Goal: Information Seeking & Learning: Learn about a topic

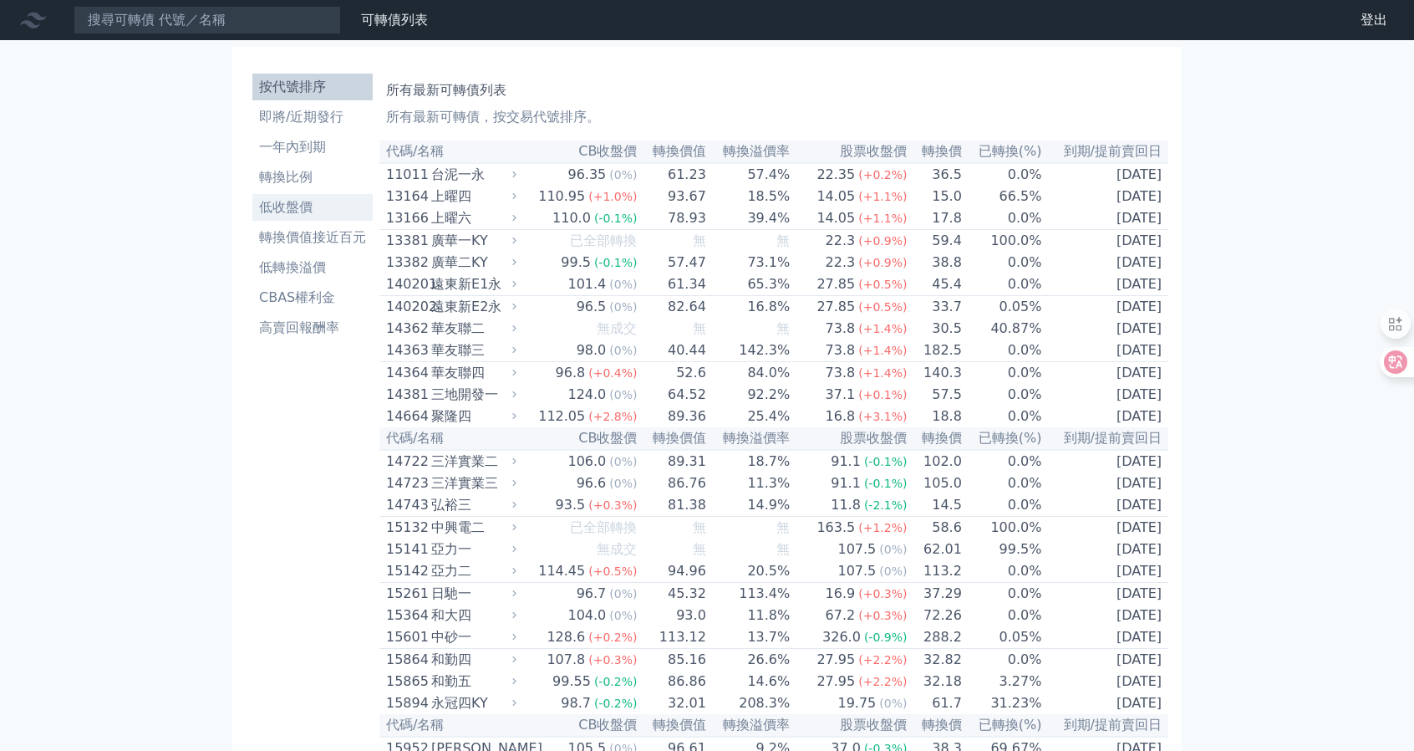
click at [302, 197] on li "低收盤價" at bounding box center [312, 207] width 120 height 20
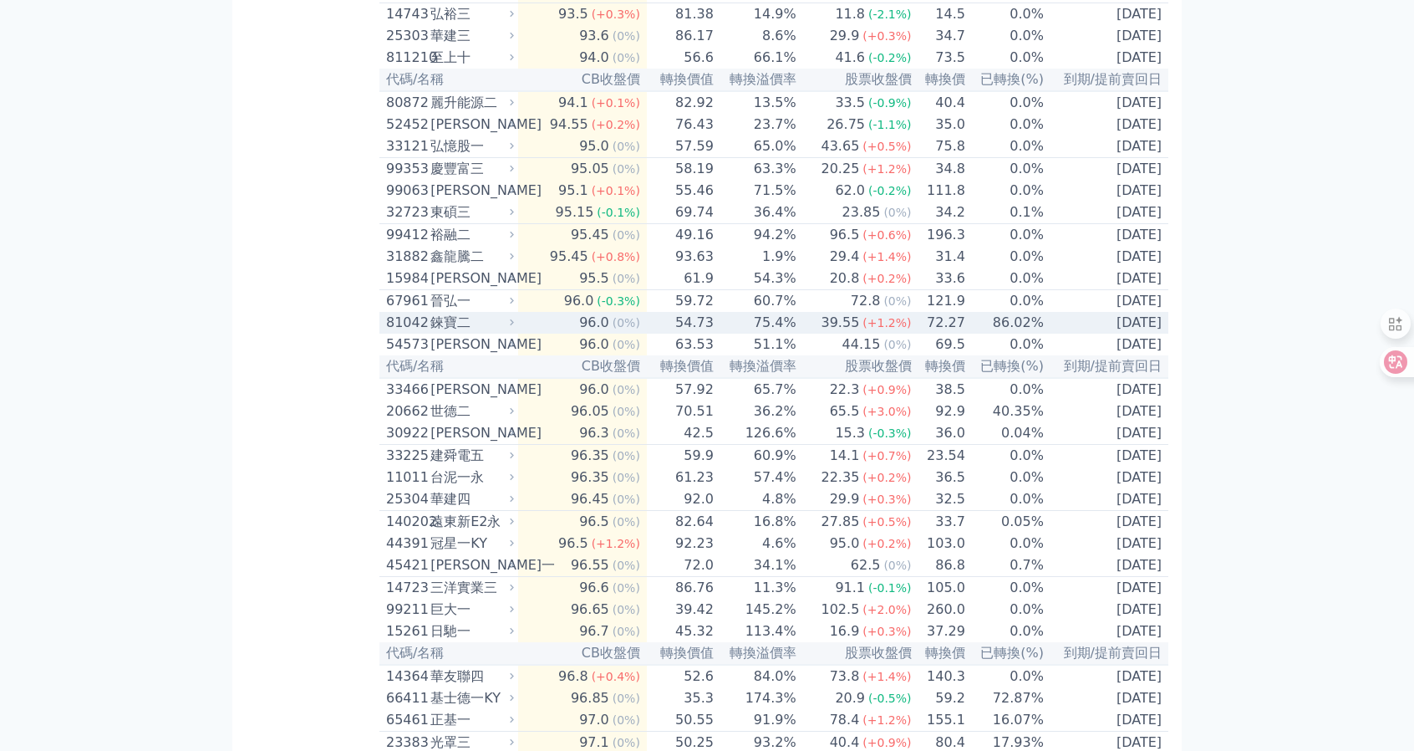
scroll to position [359, 0]
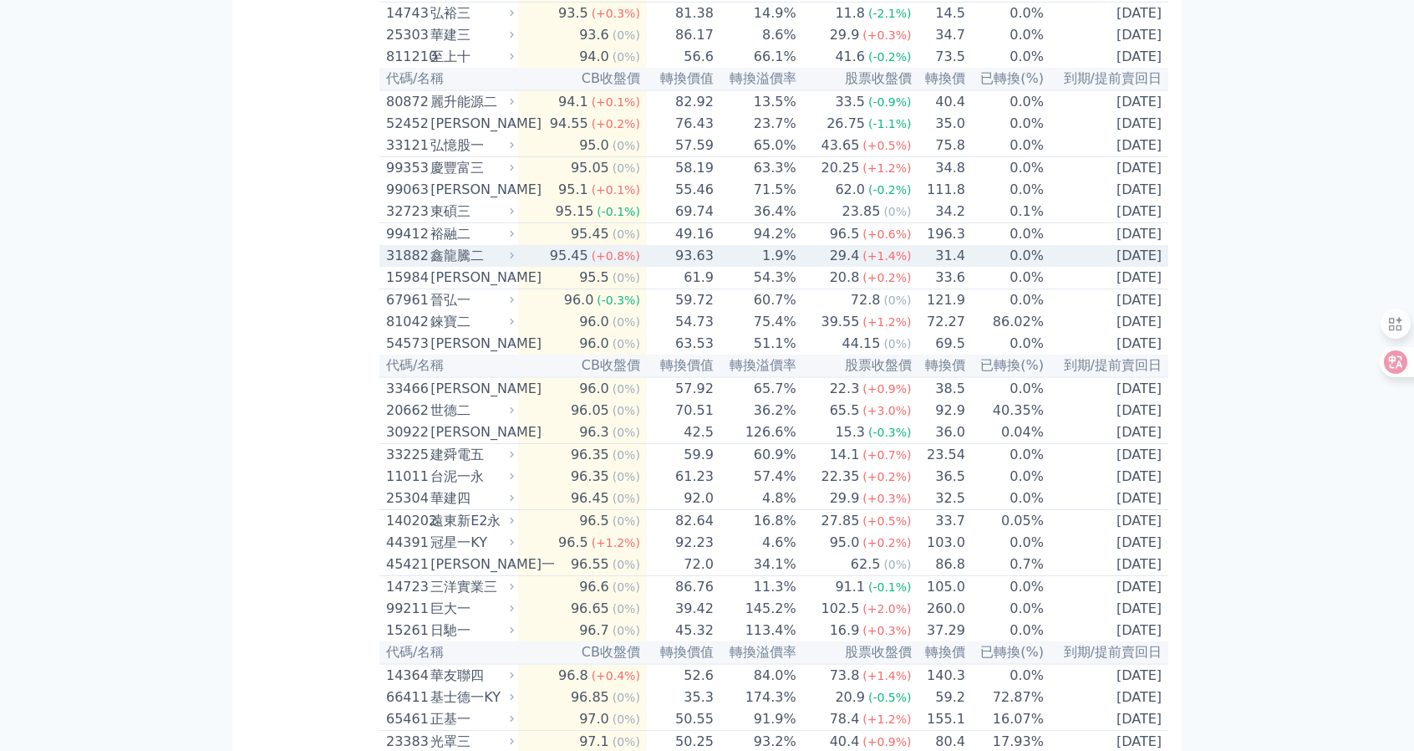
click at [620, 262] on span "(+0.8%)" at bounding box center [616, 255] width 48 height 13
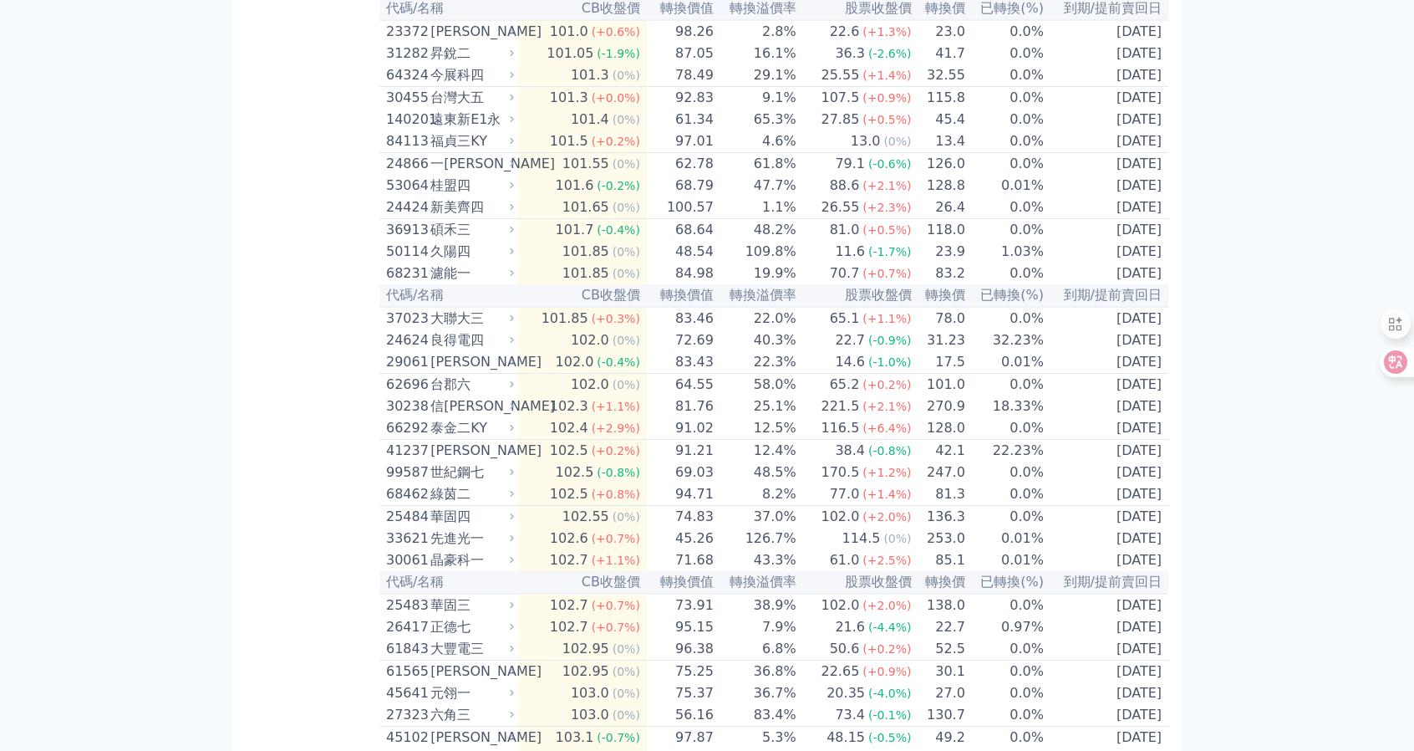
scroll to position [2996, 0]
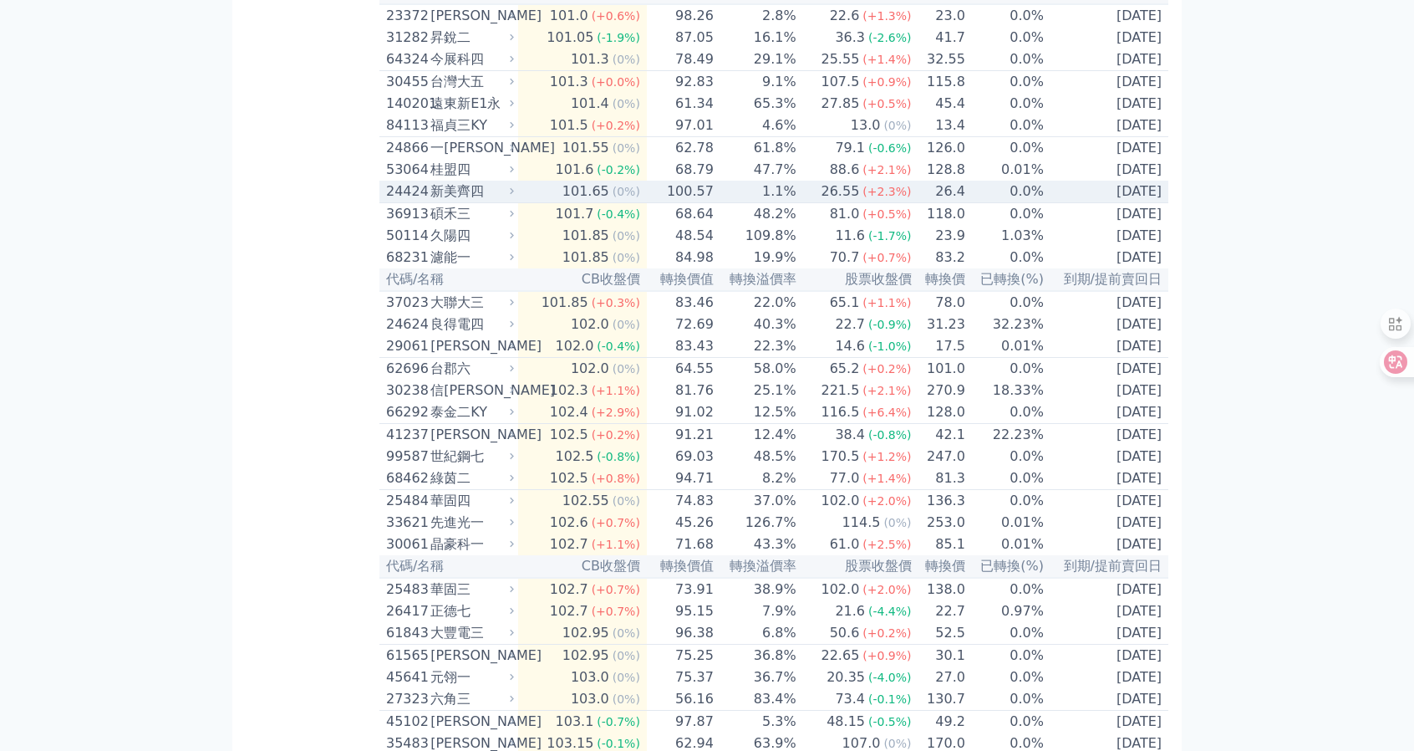
click at [452, 201] on div "新美齊四" at bounding box center [470, 191] width 80 height 20
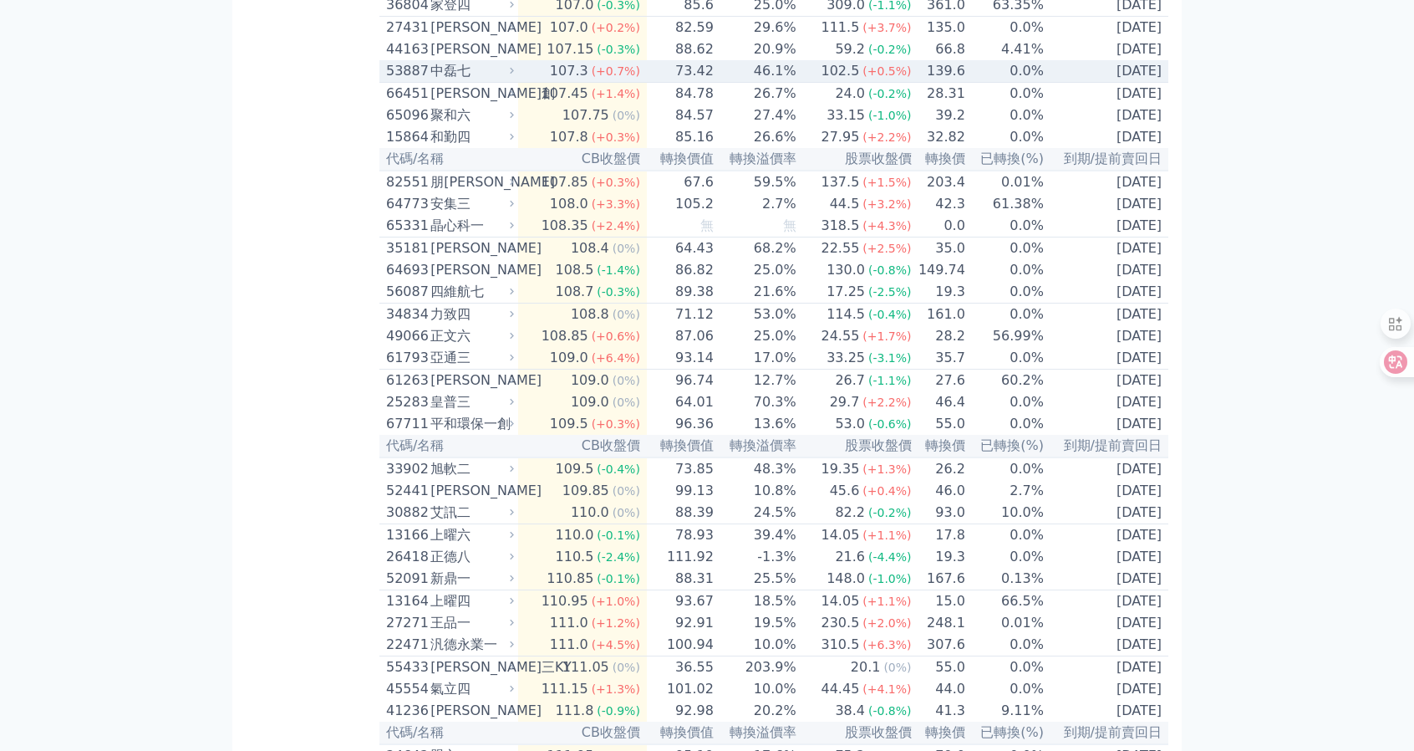
scroll to position [5671, 0]
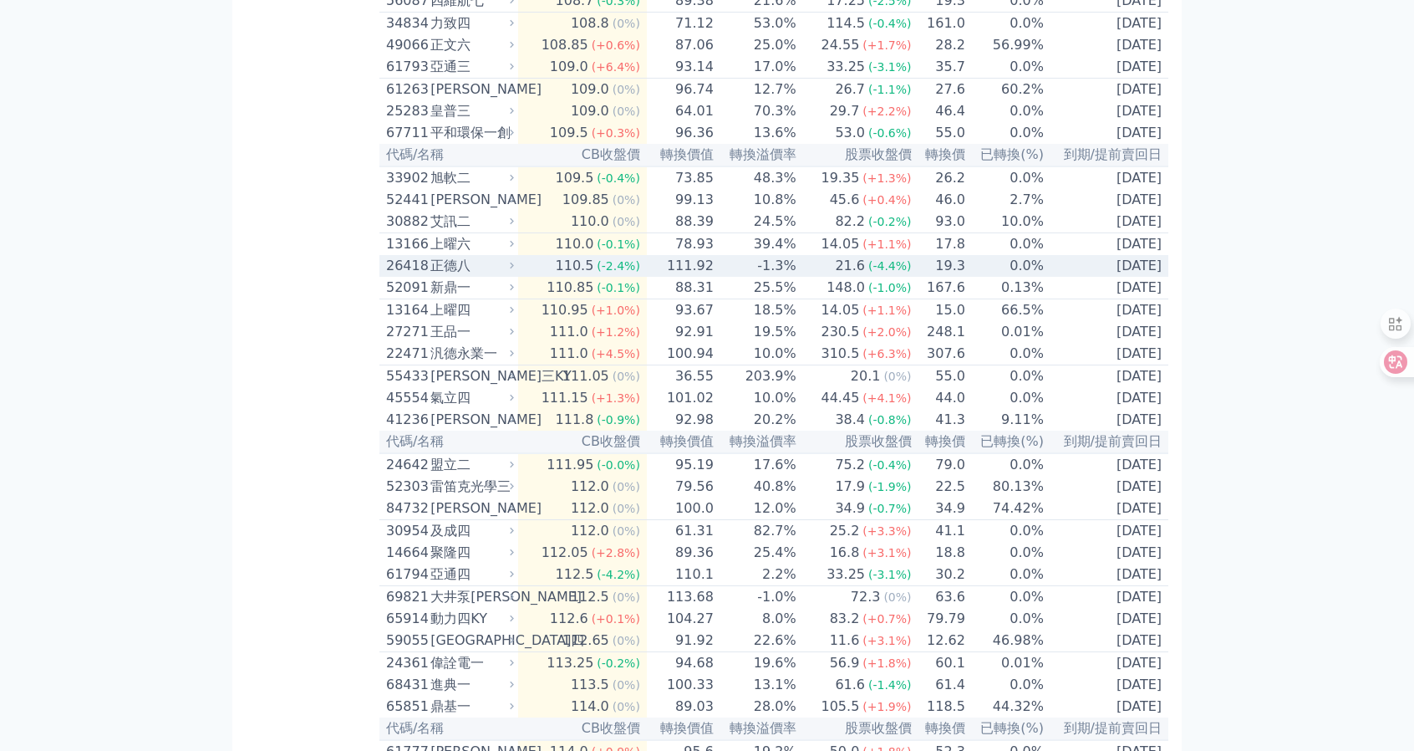
click at [807, 277] on td "21.6 (-4.4%)" at bounding box center [854, 266] width 115 height 22
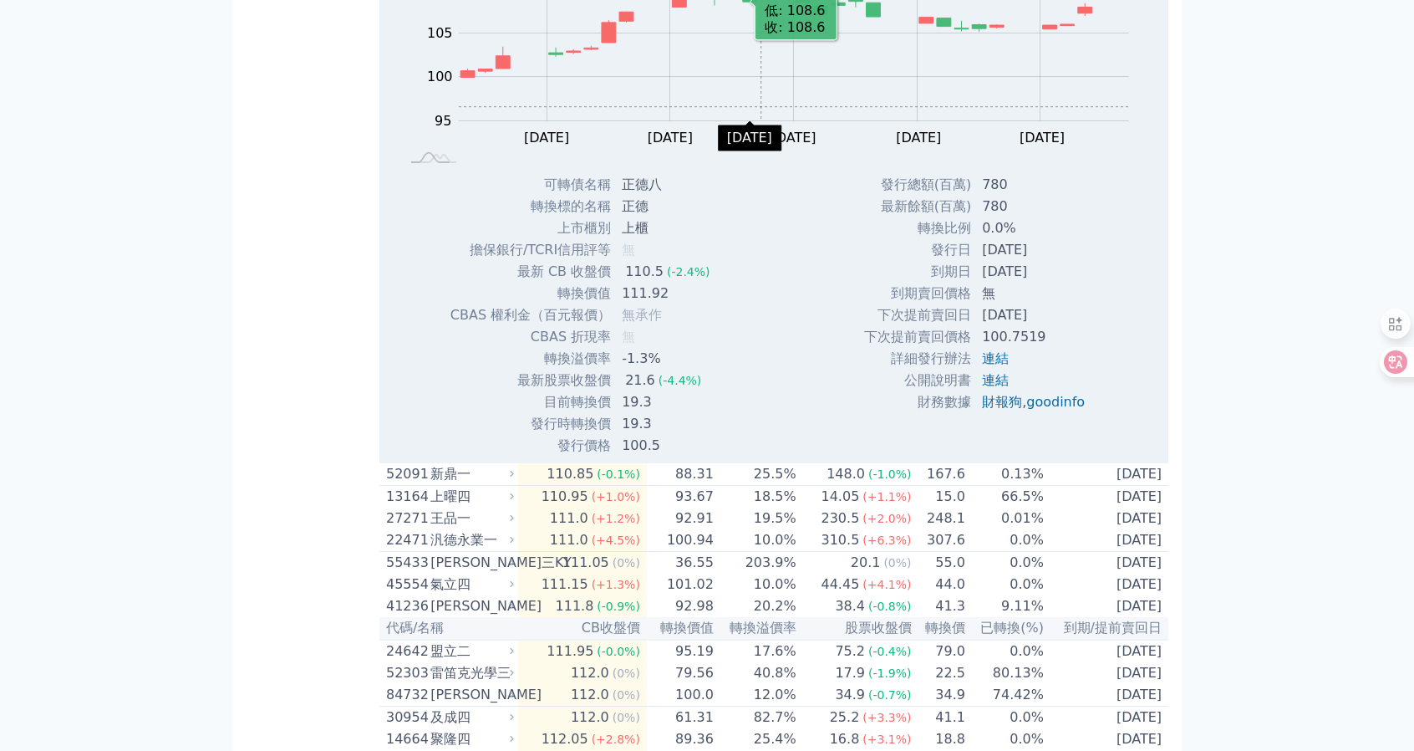
scroll to position [6089, 0]
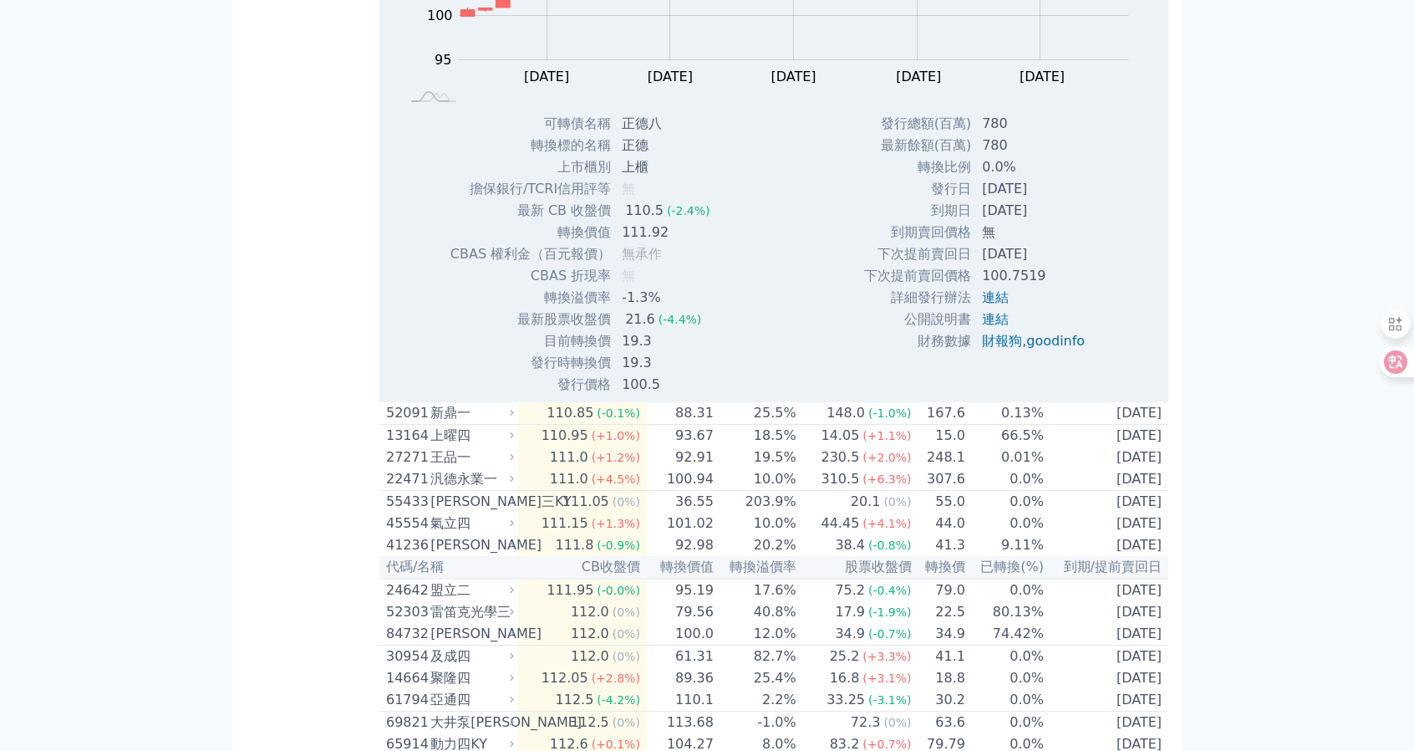
drag, startPoint x: 980, startPoint y: 534, endPoint x: 1052, endPoint y: 537, distance: 72.8
click at [1052, 200] on td "[DATE]" at bounding box center [1035, 189] width 126 height 22
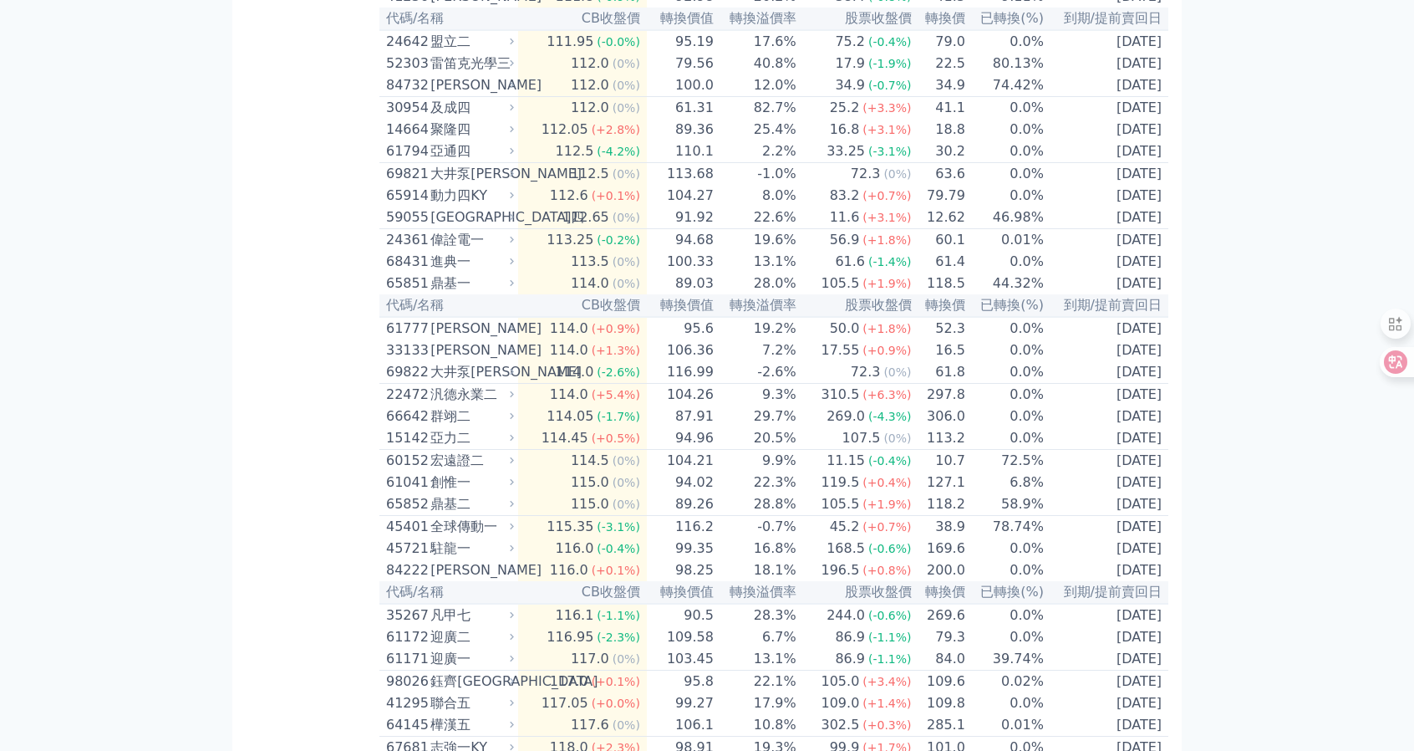
scroll to position [6674, 0]
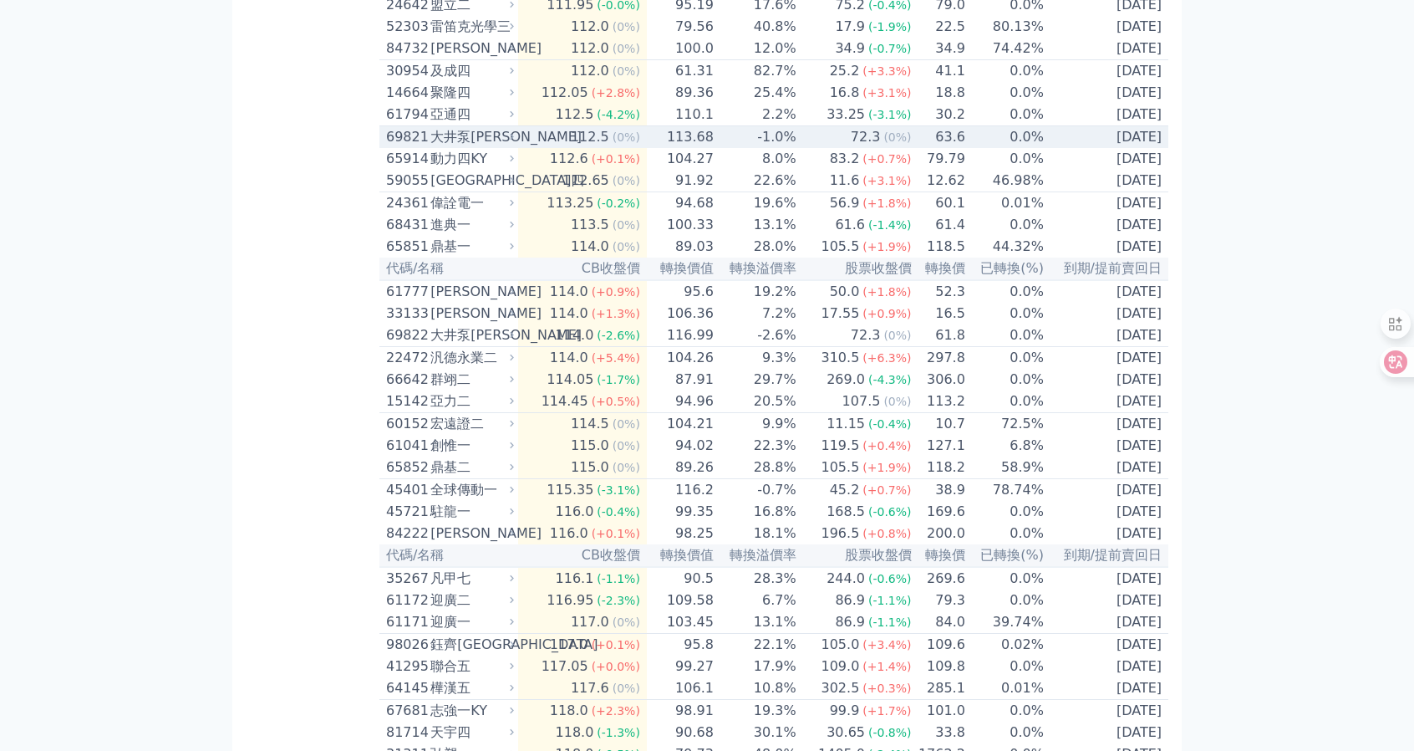
click at [701, 149] on td "113.68" at bounding box center [681, 137] width 68 height 23
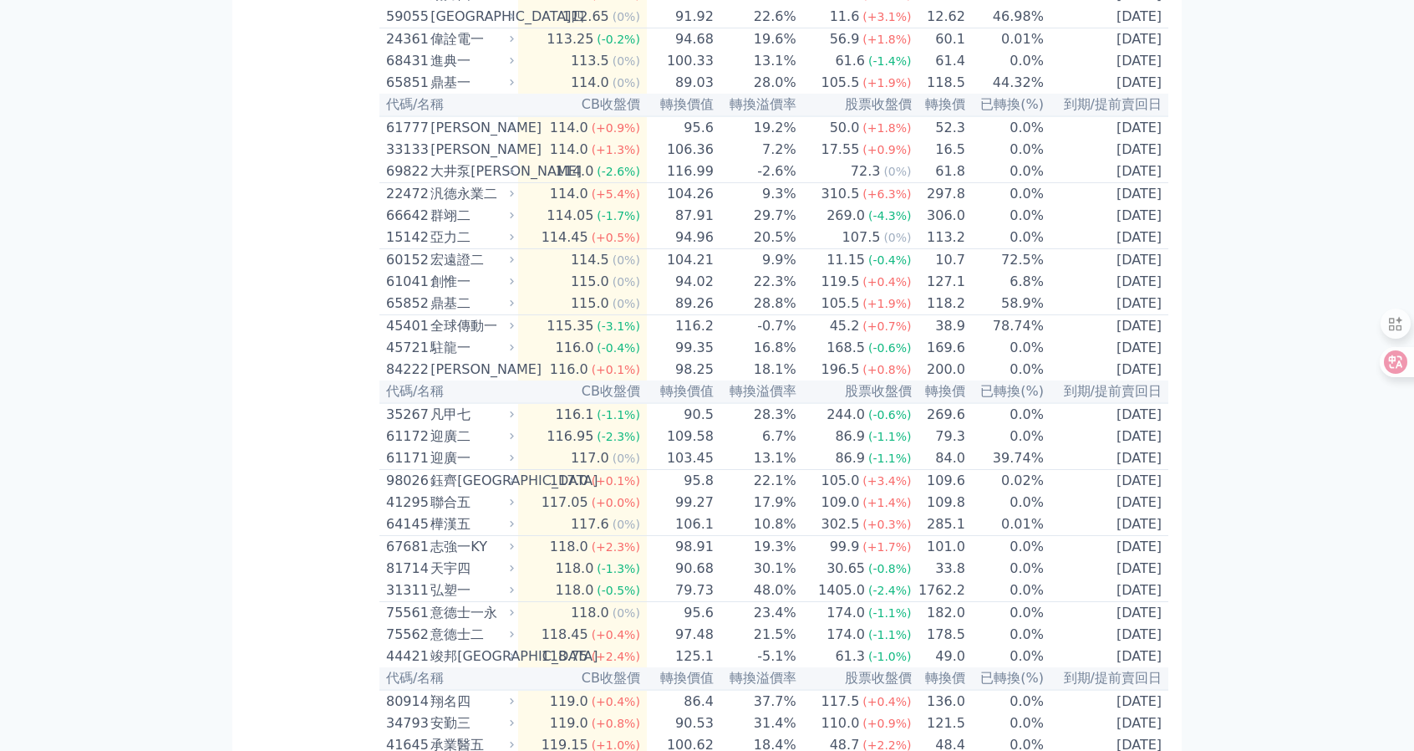
scroll to position [7510, 0]
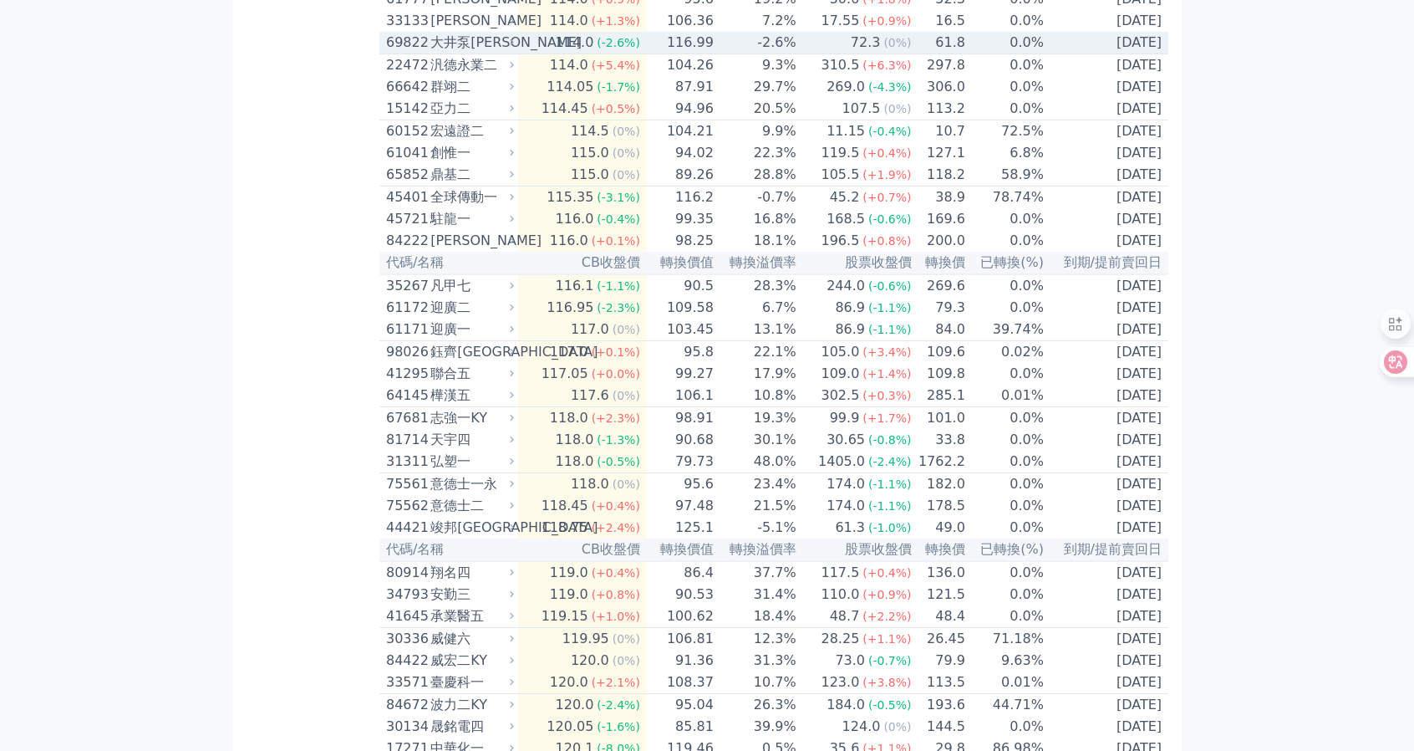
click at [692, 54] on td "116.99" at bounding box center [681, 43] width 68 height 23
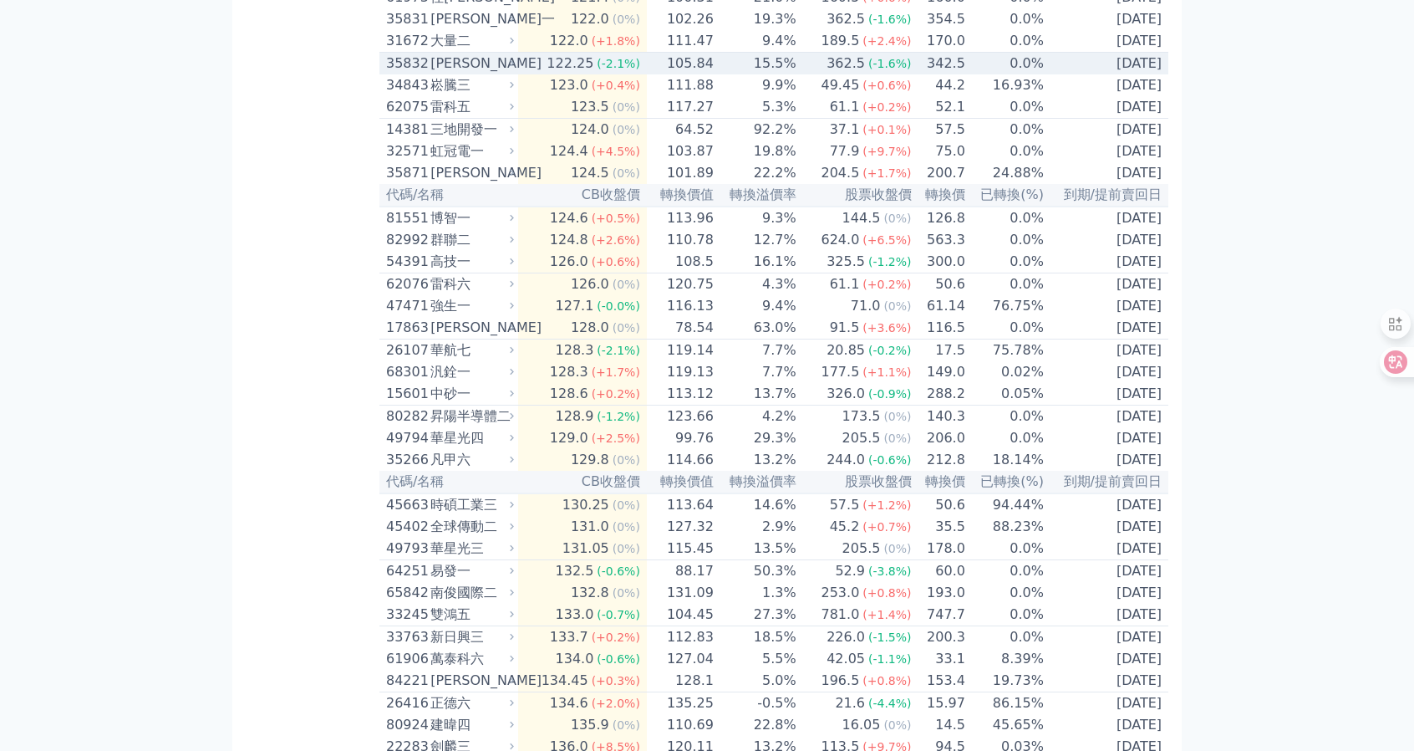
scroll to position [9098, 0]
